Goal: Understand process/instructions

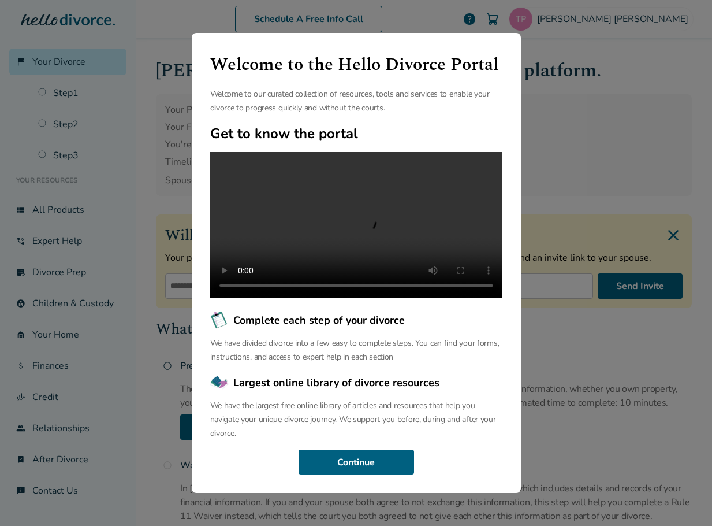
scroll to position [27, 0]
click at [381, 462] on button "Continue" at bounding box center [357, 461] width 116 height 25
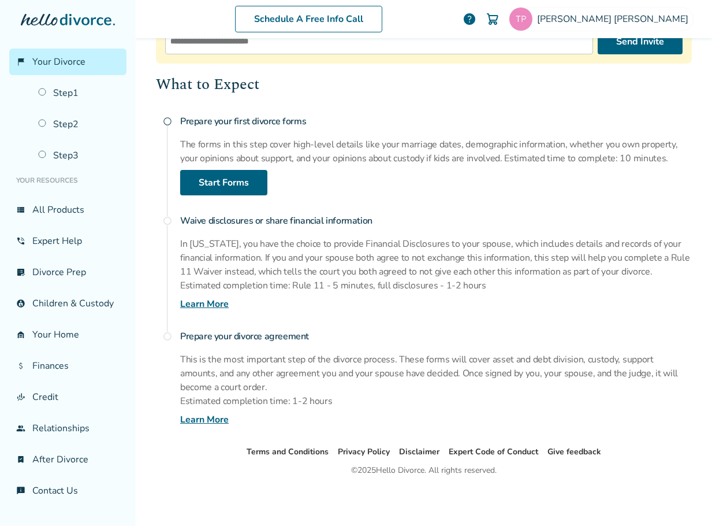
scroll to position [0, 0]
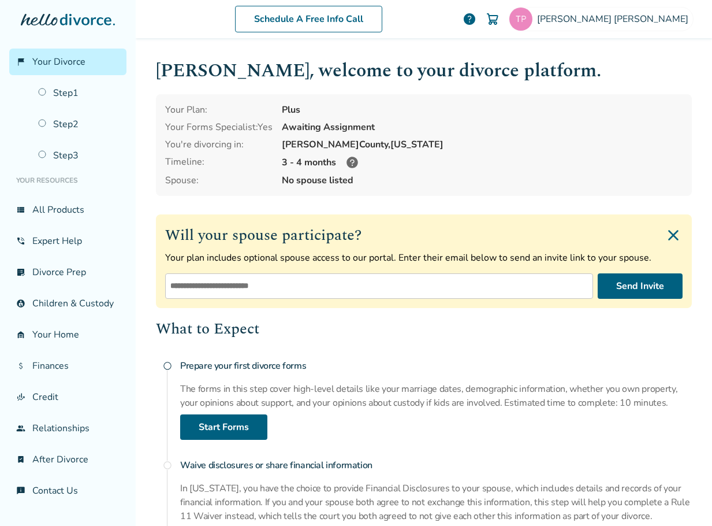
click at [349, 161] on icon at bounding box center [353, 163] width 12 height 12
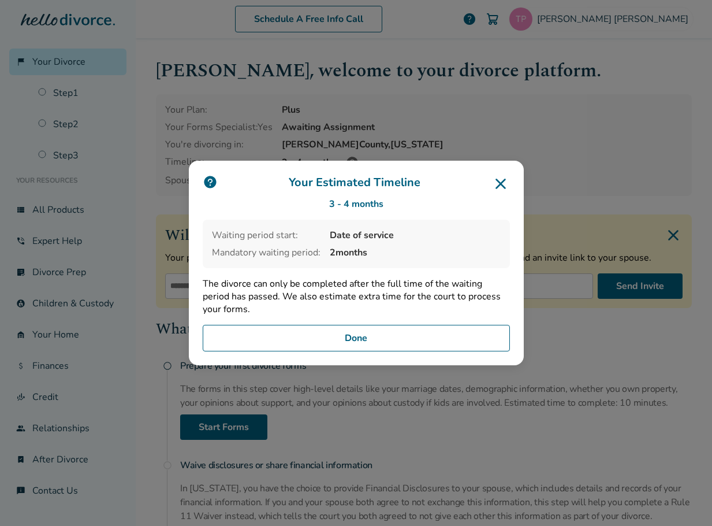
click at [498, 182] on icon at bounding box center [501, 183] width 10 height 10
